Goal: Complete application form

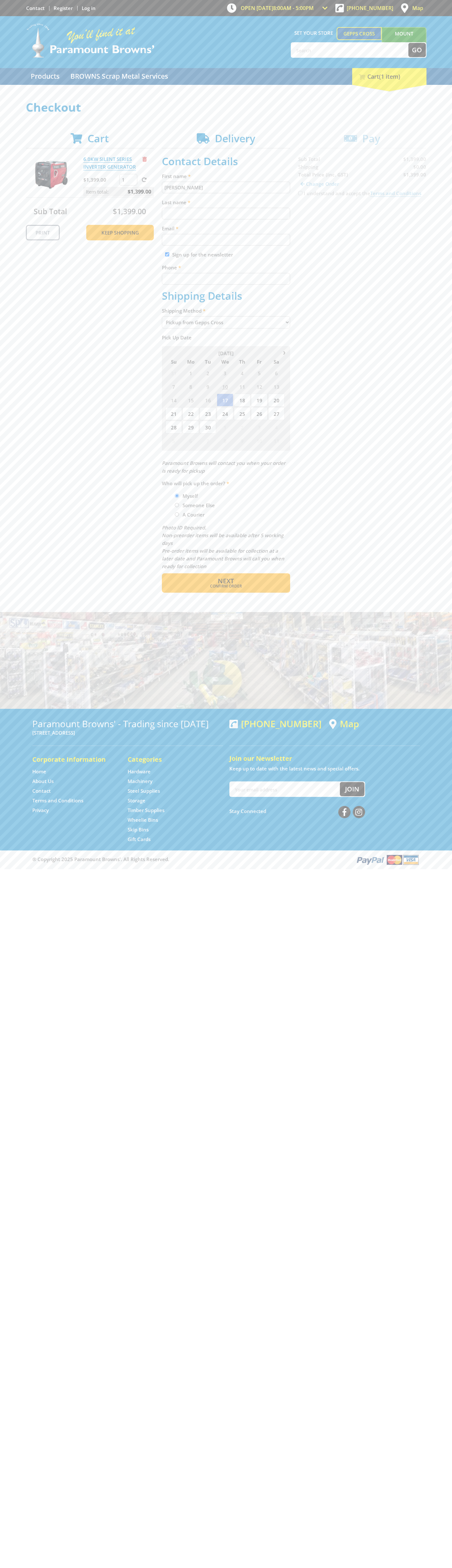
type input "[PERSON_NAME]"
type input "[EMAIL_ADDRESS][DOMAIN_NAME]"
type input "0293744000"
click at [226, 581] on span "Next" at bounding box center [226, 581] width 16 height 9
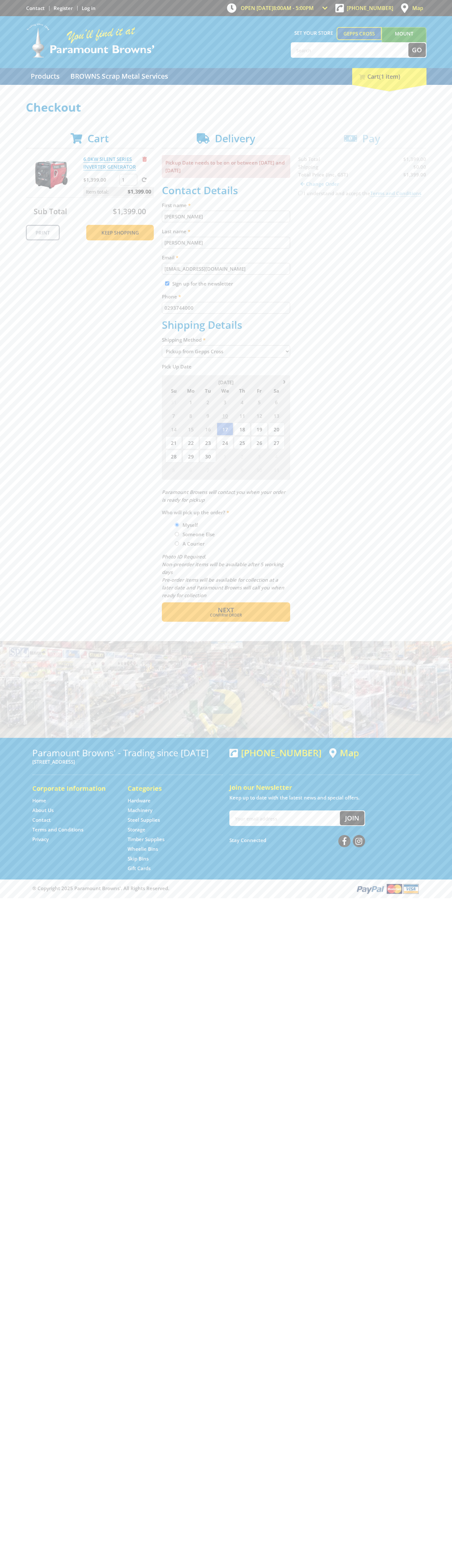
type input "[PERSON_NAME]"
click at [226, 615] on span "Confirm order" at bounding box center [226, 615] width 101 height 4
click at [226, 611] on span "Next" at bounding box center [226, 610] width 16 height 9
